Goal: Check status: Check status

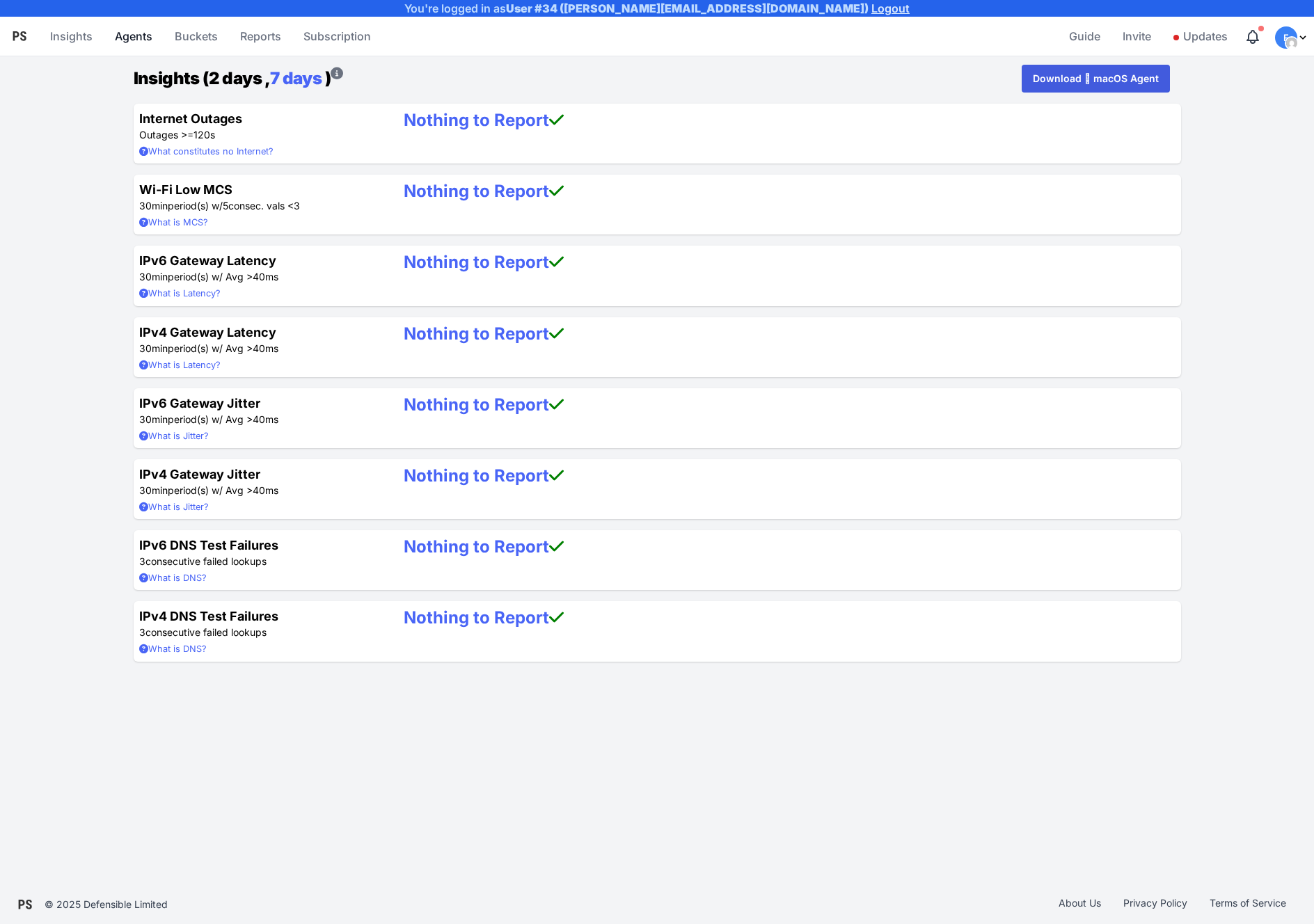
click at [130, 31] on link "Agents" at bounding box center [133, 37] width 49 height 34
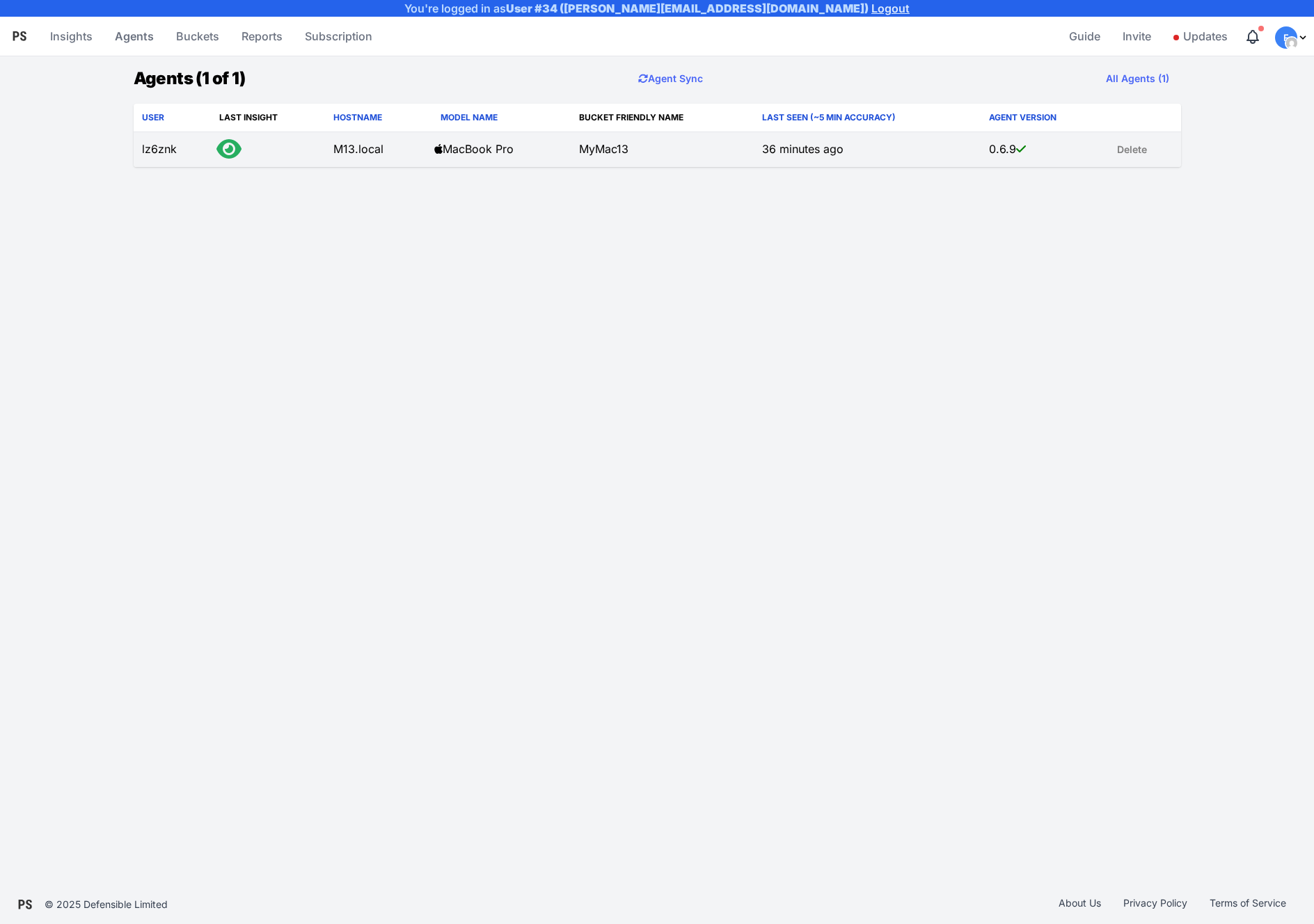
click at [172, 155] on td "lz6znk" at bounding box center [173, 150] width 78 height 36
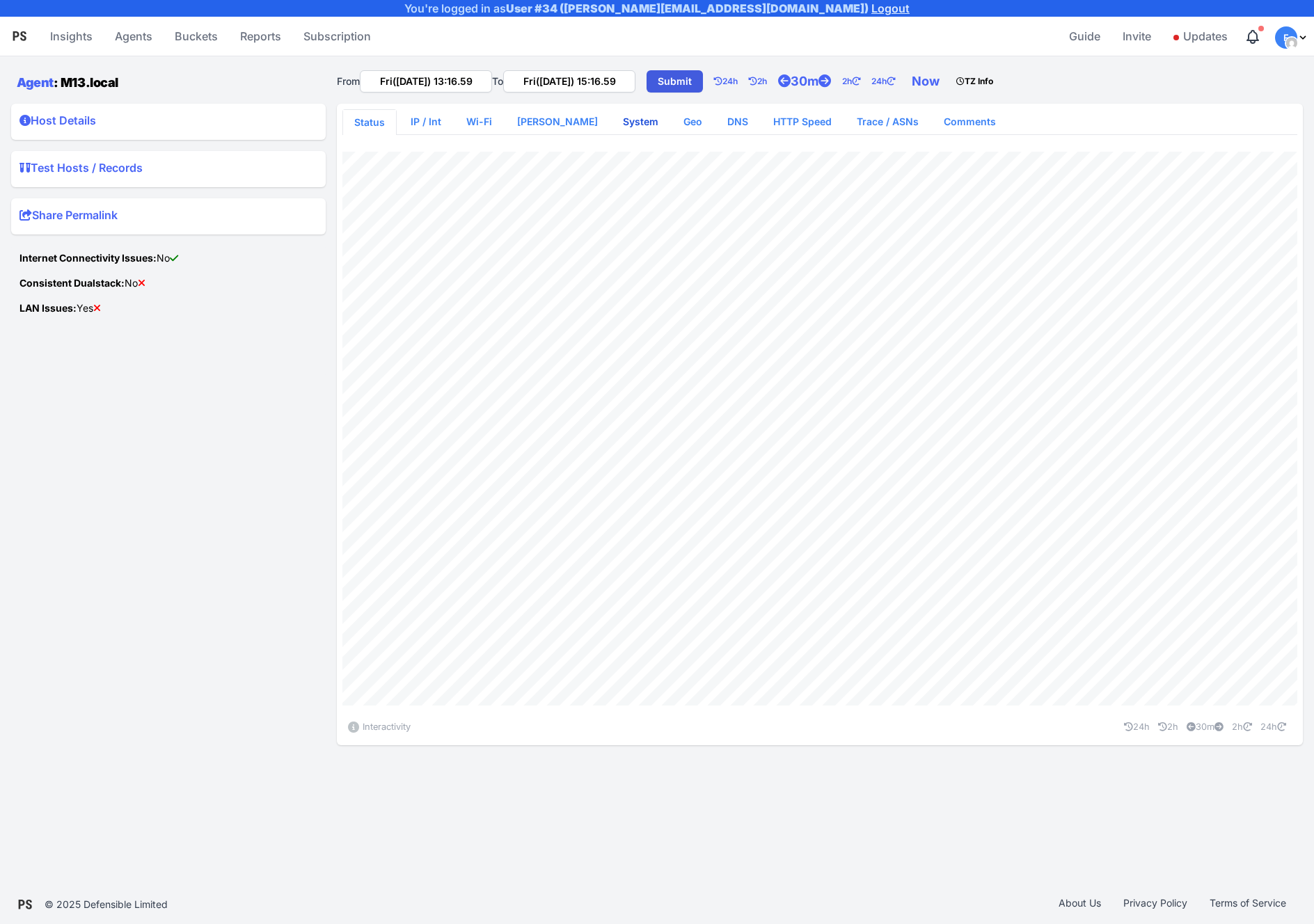
click at [612, 115] on link "System" at bounding box center [641, 121] width 58 height 25
click at [137, 115] on summary "Host Details" at bounding box center [169, 123] width 298 height 22
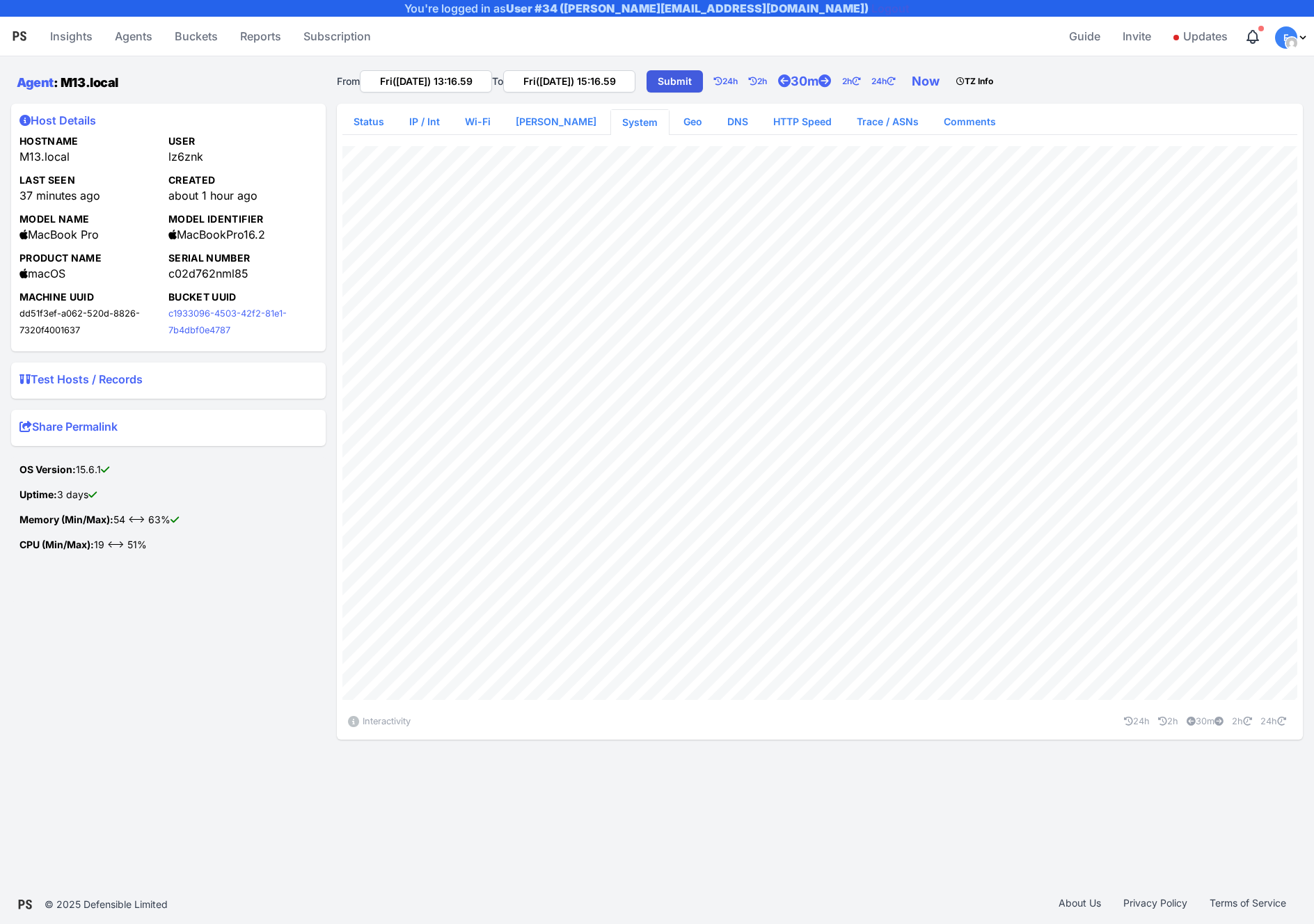
click at [872, 8] on link "Logout" at bounding box center [891, 8] width 39 height 14
